Goal: Task Accomplishment & Management: Manage account settings

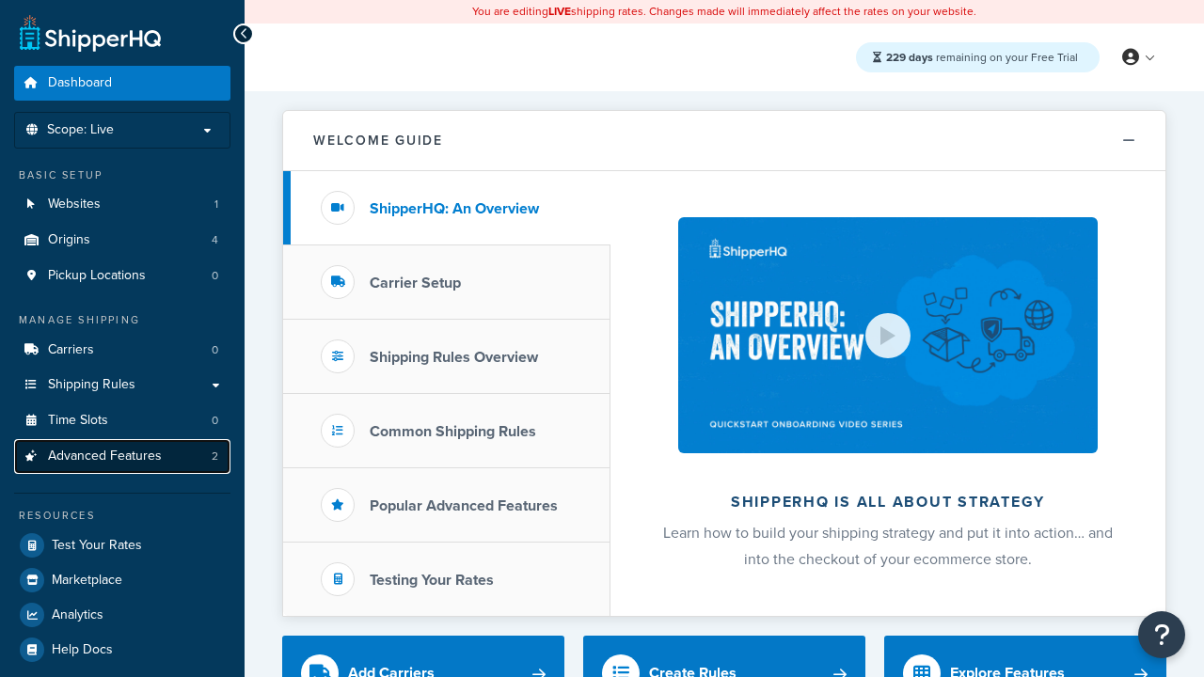
click at [122, 456] on span "Advanced Features" at bounding box center [105, 457] width 114 height 16
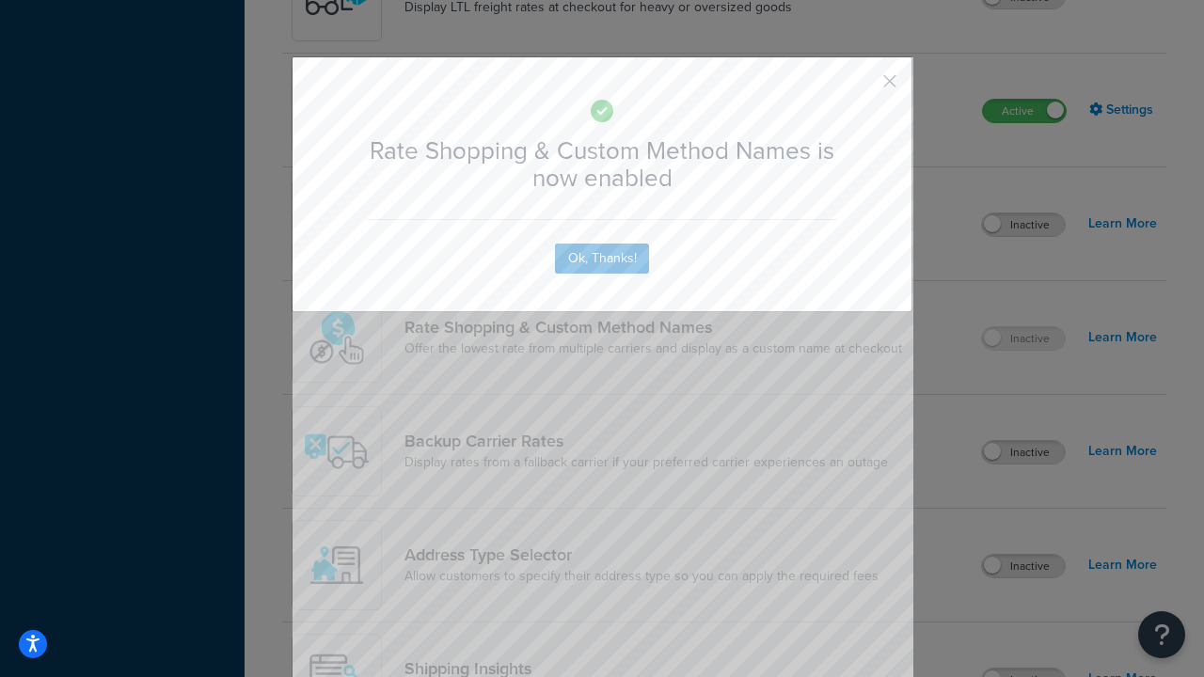
click at [862, 86] on button "button" at bounding box center [862, 88] width 5 height 5
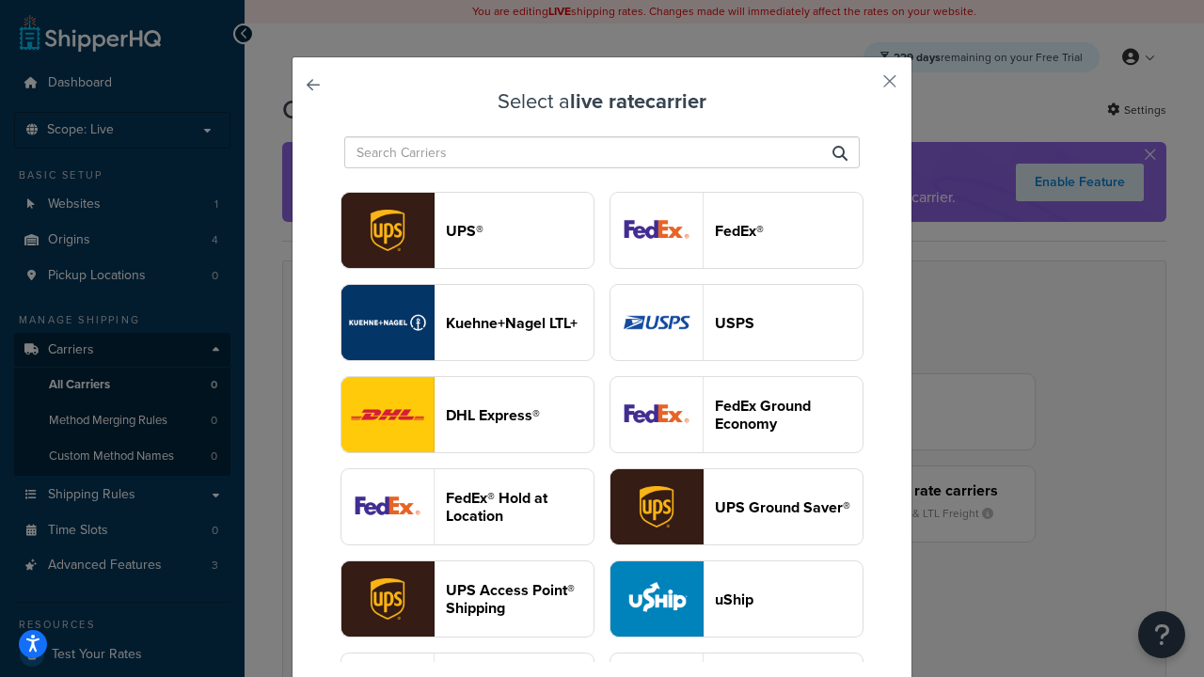
click at [737, 323] on header "USPS" at bounding box center [789, 323] width 148 height 18
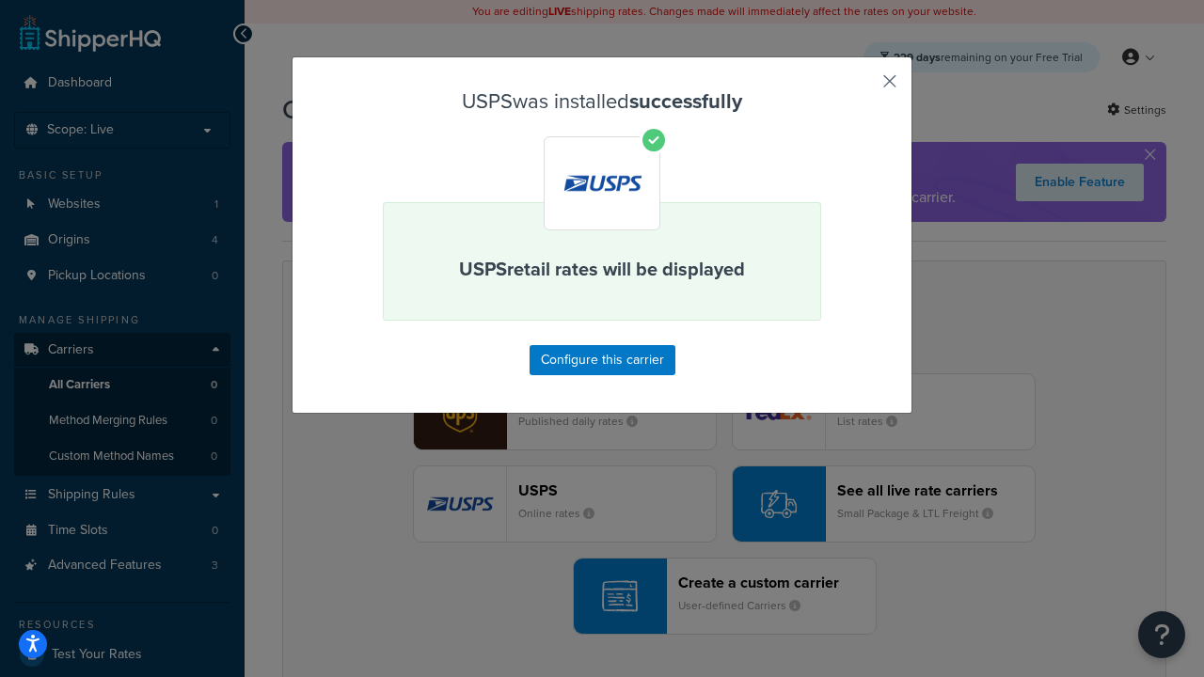
click at [862, 87] on button "button" at bounding box center [862, 88] width 5 height 5
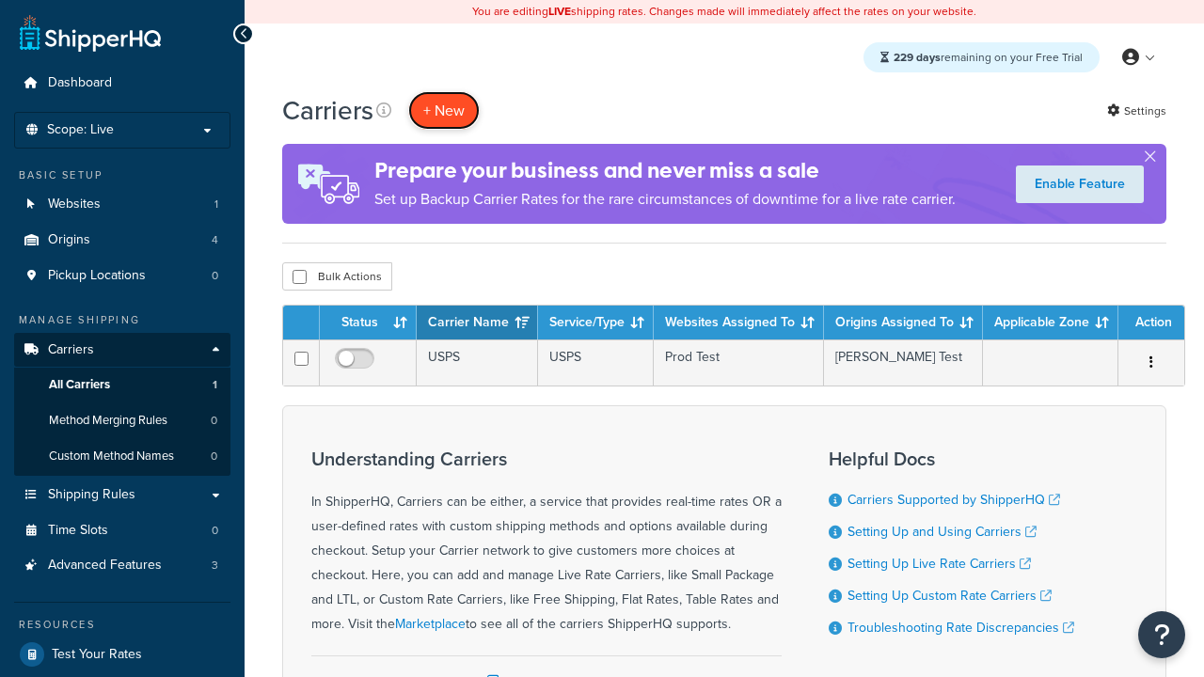
click at [444, 110] on button "+ New" at bounding box center [443, 110] width 71 height 39
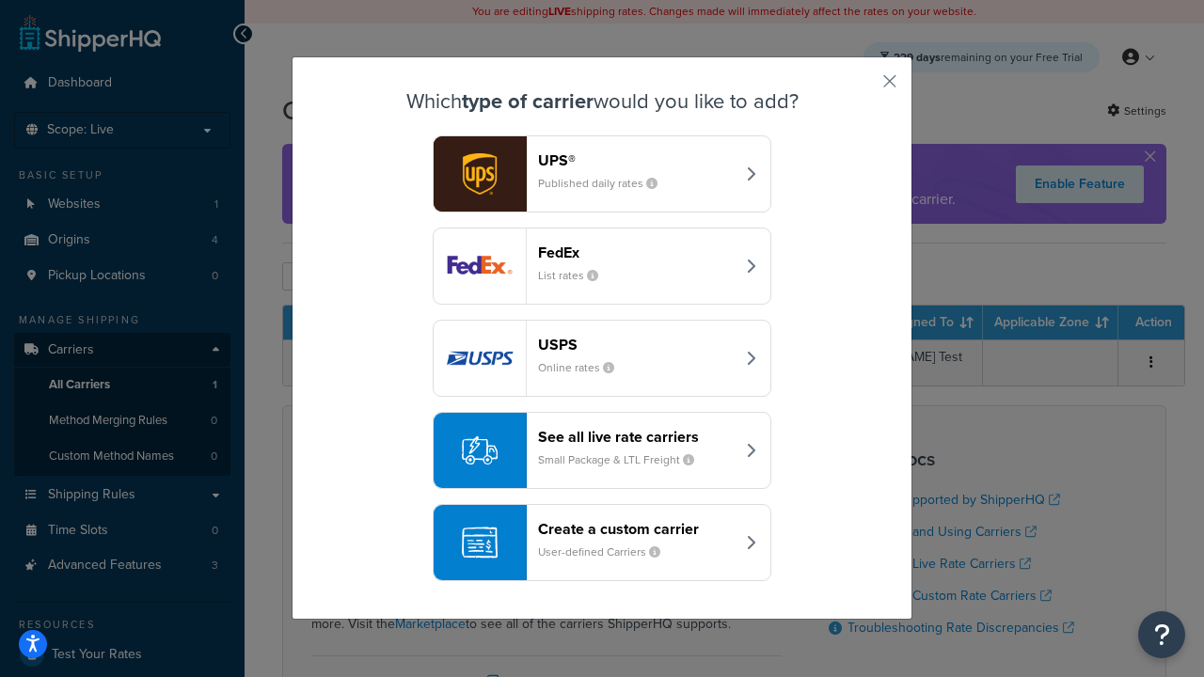
click at [602, 451] on div "See all live rate carriers Small Package & LTL Freight" at bounding box center [636, 450] width 197 height 45
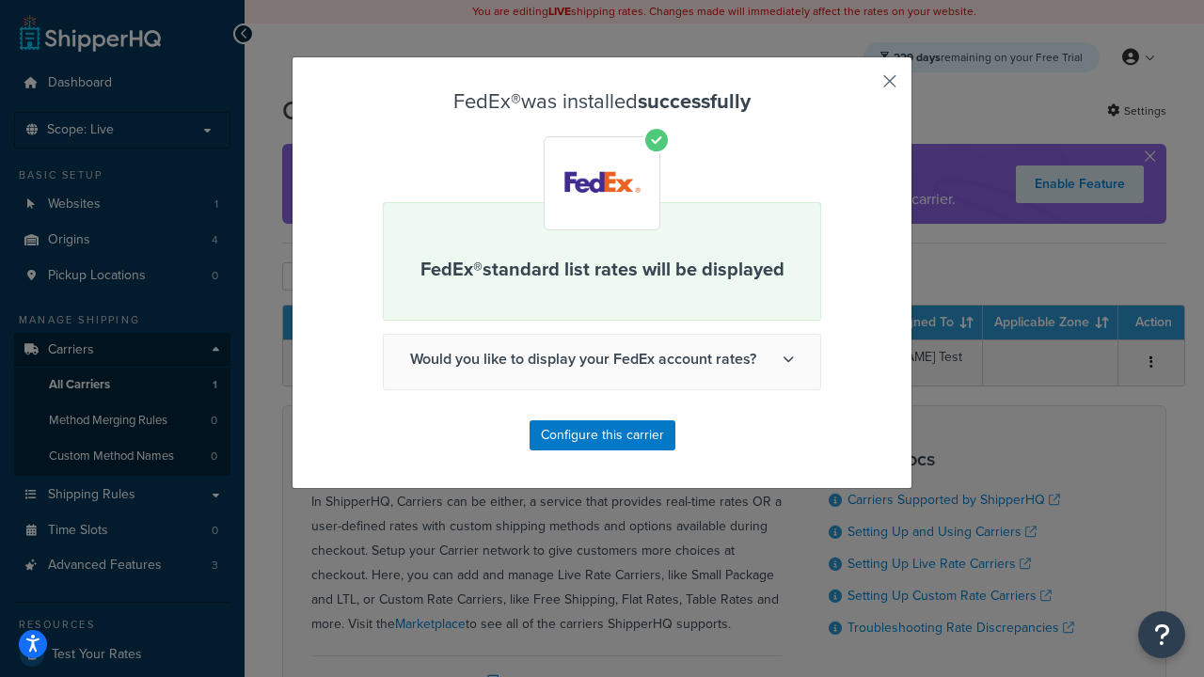
click at [862, 87] on button "button" at bounding box center [862, 88] width 5 height 5
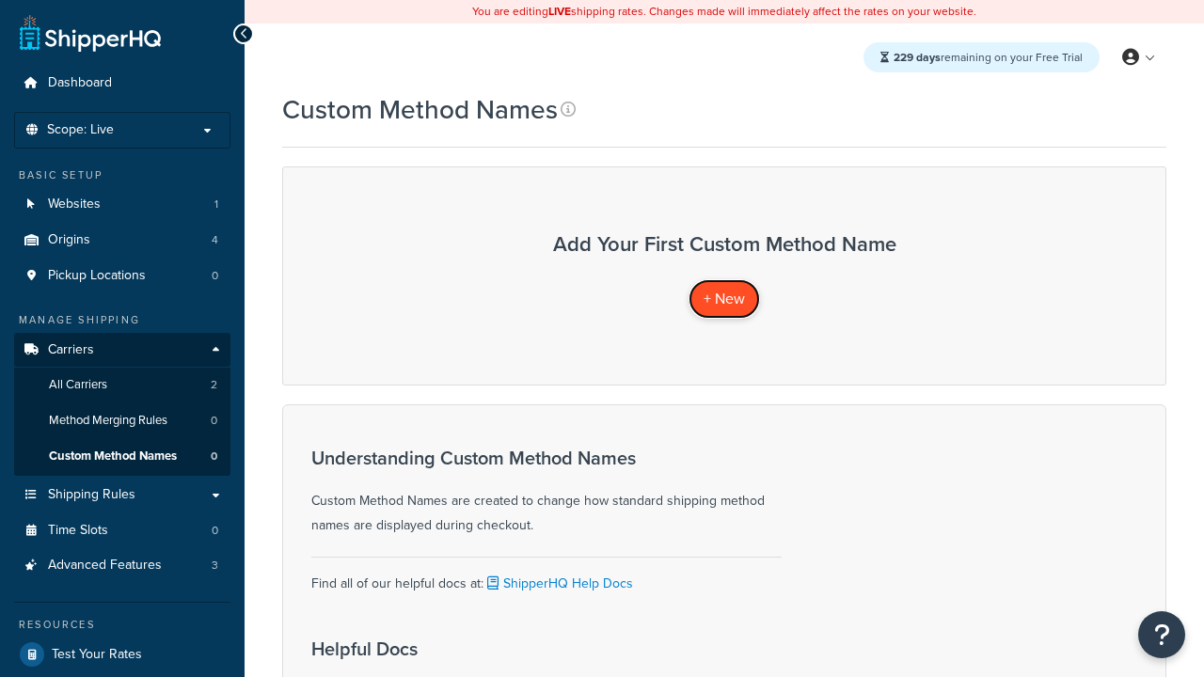
click at [724, 298] on span "+ New" at bounding box center [724, 299] width 41 height 22
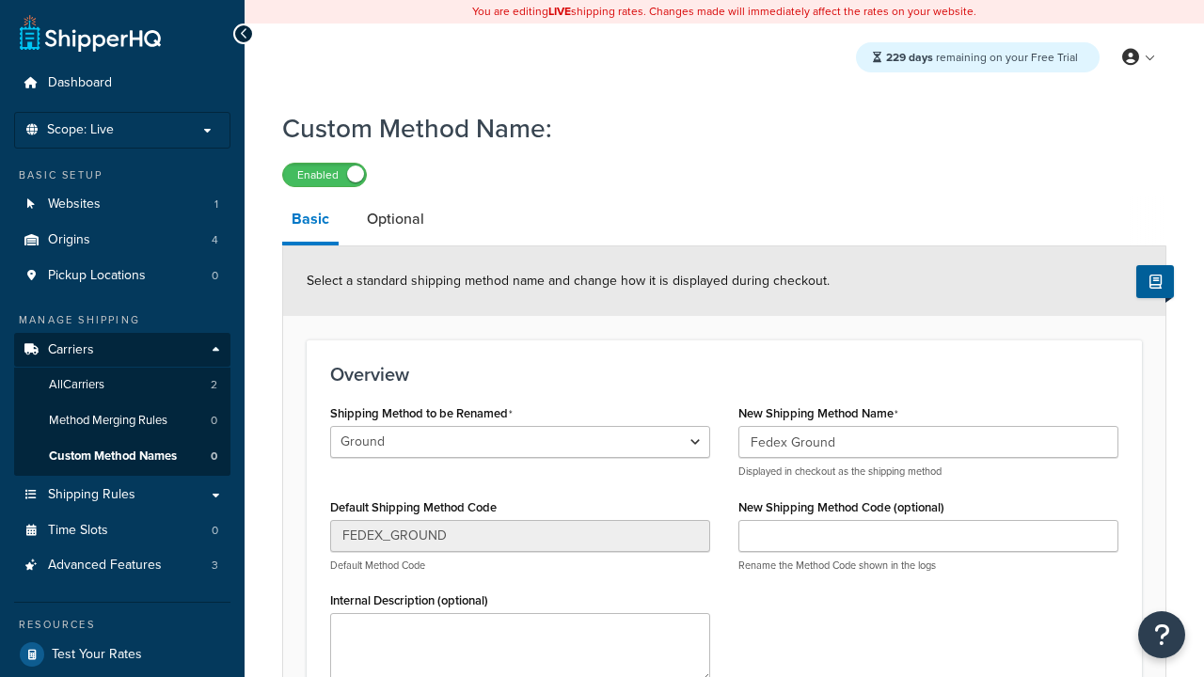
type input "Fedex Ground"
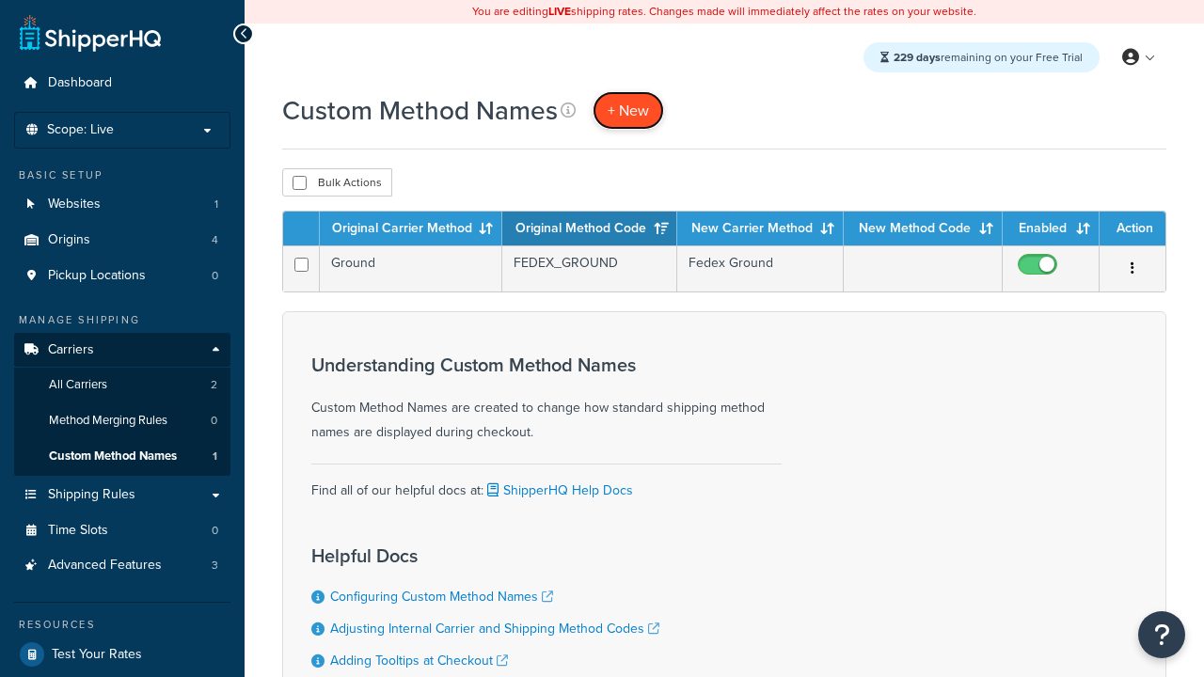
click at [628, 110] on span "+ New" at bounding box center [628, 111] width 41 height 22
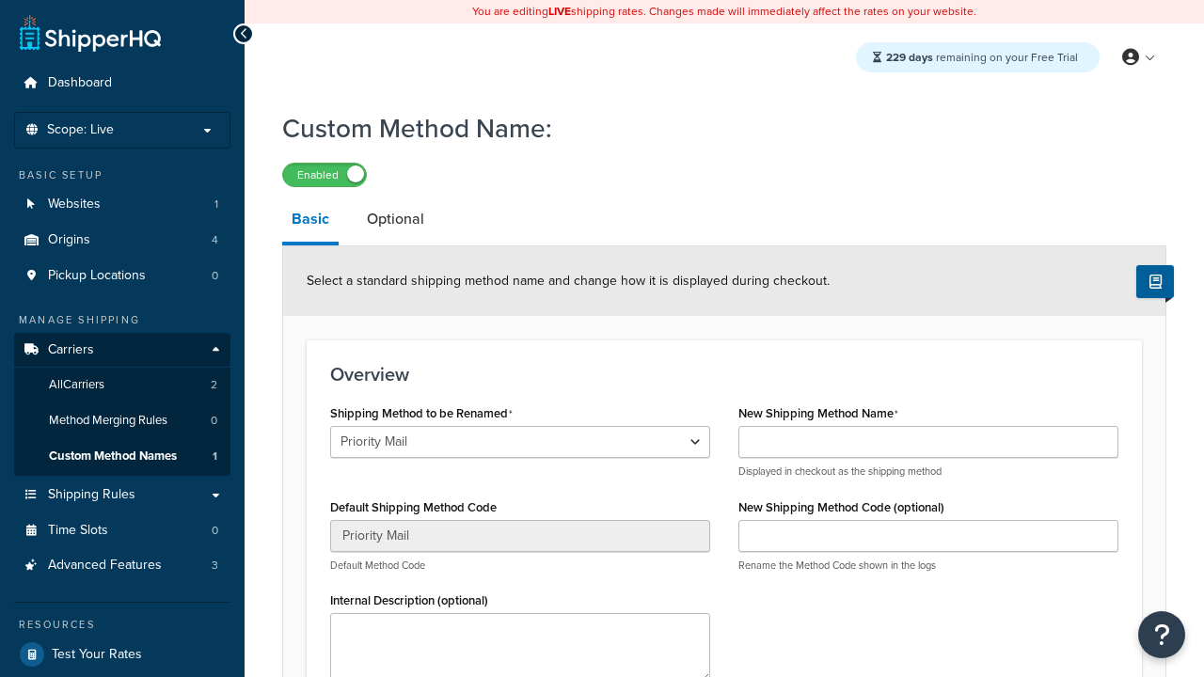
select select "710720"
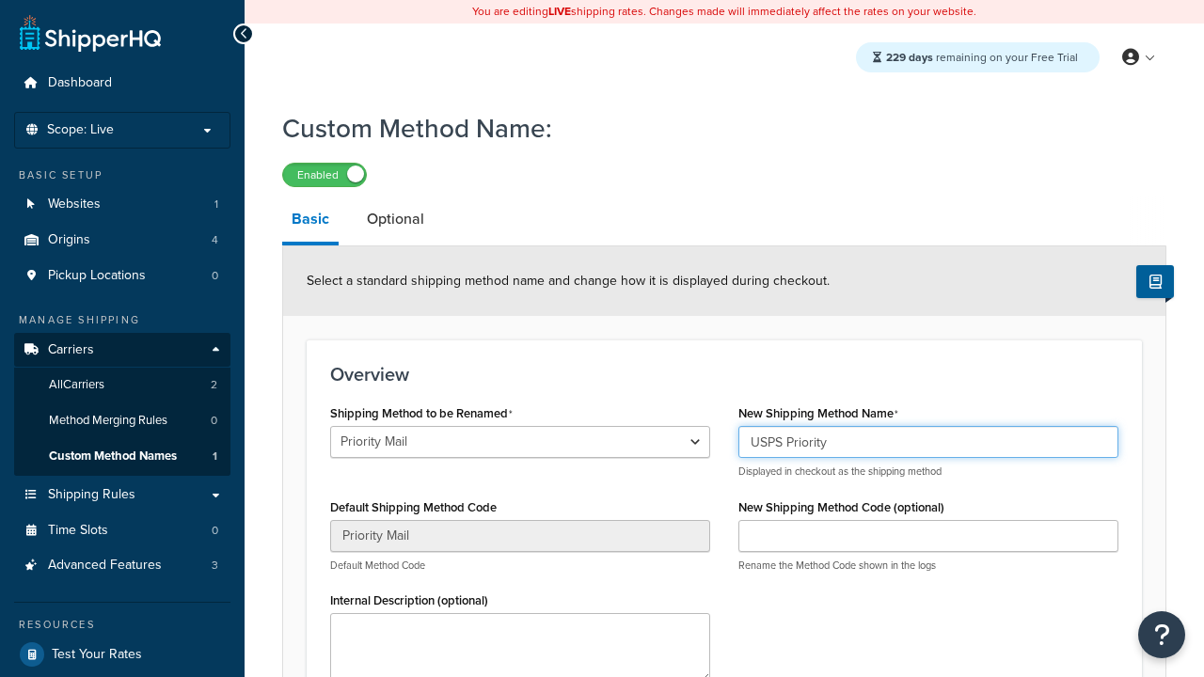
type input "USPS Priority"
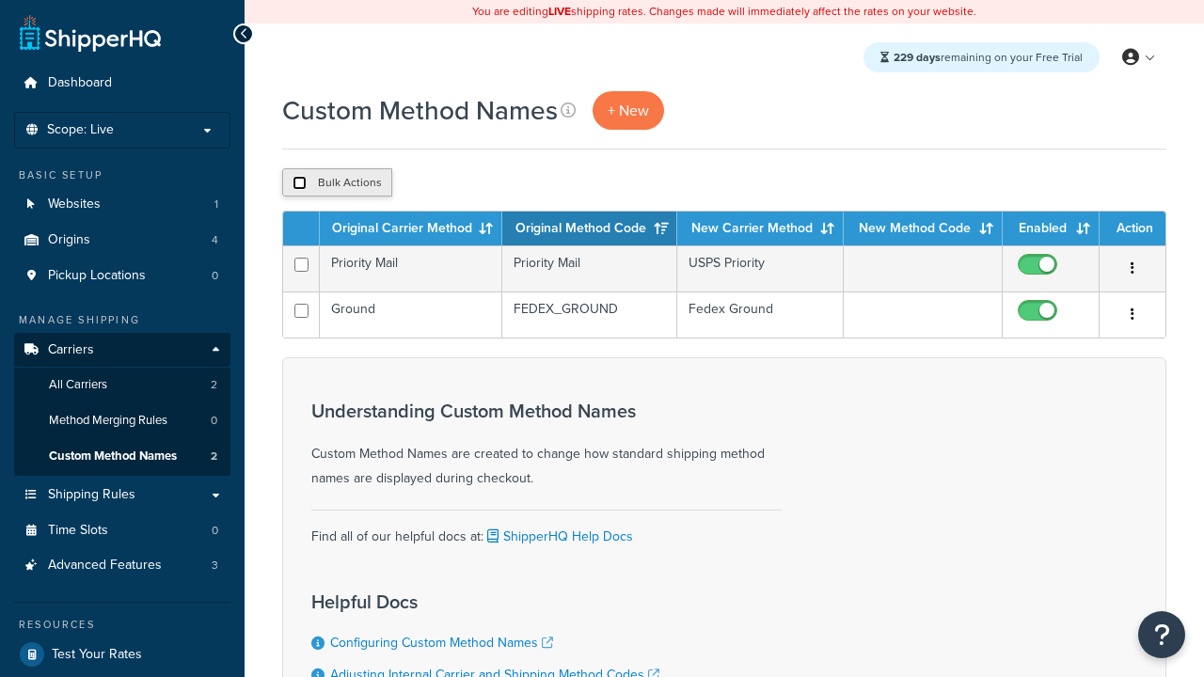
click at [299, 183] on input "checkbox" at bounding box center [300, 183] width 14 height 14
checkbox input "true"
click at [0, 0] on button "Duplicate" at bounding box center [0, 0] width 0 height 0
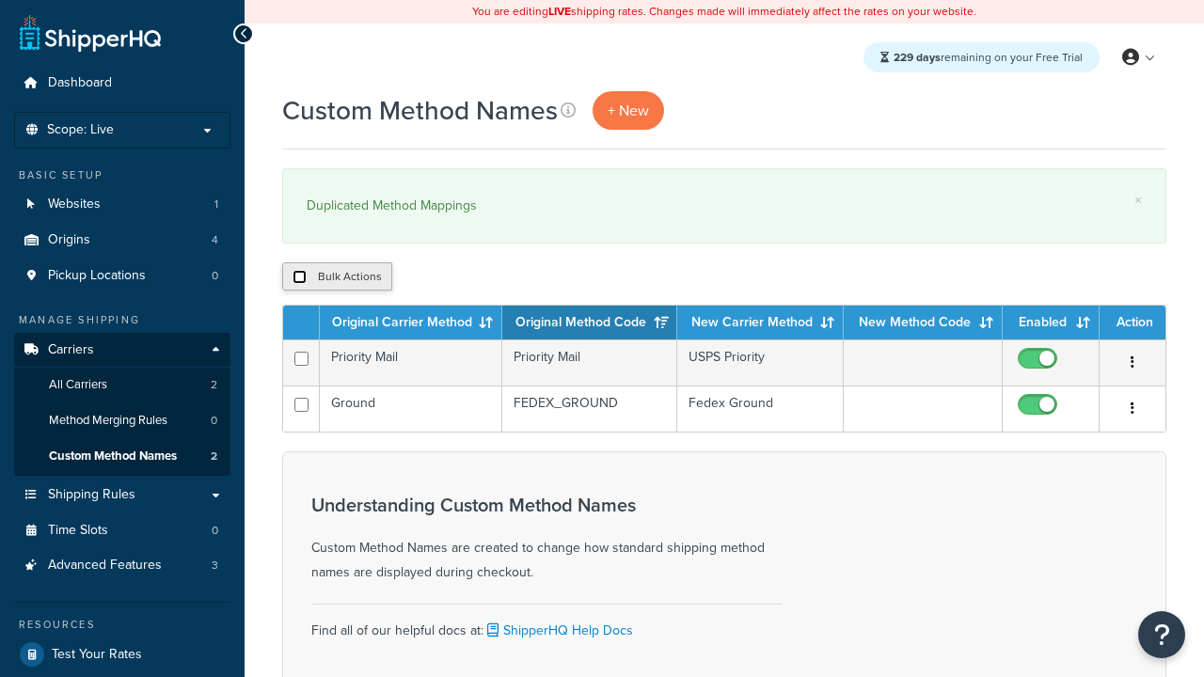
click at [299, 278] on input "checkbox" at bounding box center [300, 277] width 14 height 14
checkbox input "true"
click at [0, 0] on button "Delete" at bounding box center [0, 0] width 0 height 0
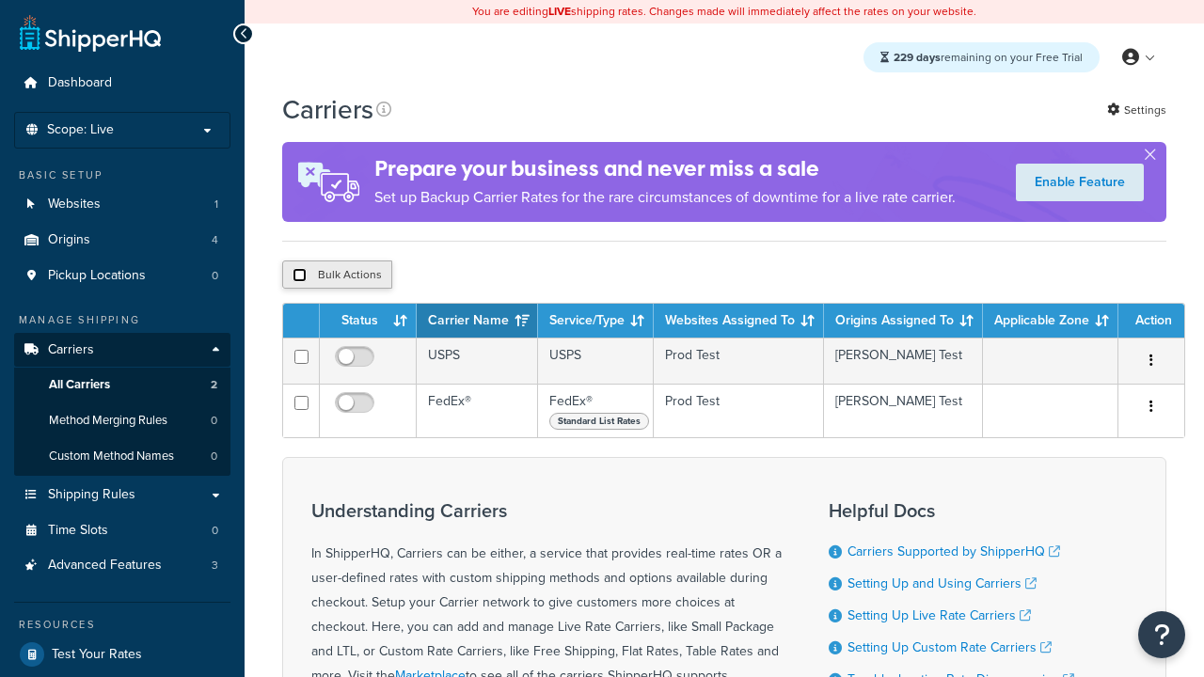
click at [299, 278] on input "checkbox" at bounding box center [300, 275] width 14 height 14
checkbox input "true"
click at [0, 0] on button "Delete" at bounding box center [0, 0] width 0 height 0
